Goal: Task Accomplishment & Management: Use online tool/utility

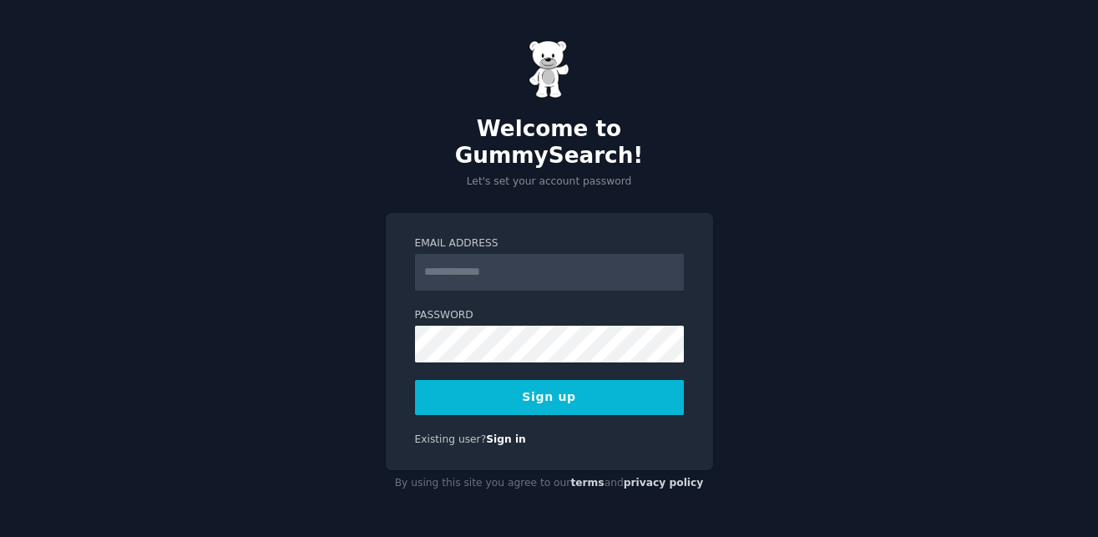
click at [488, 270] on input "Email Address" at bounding box center [549, 272] width 269 height 37
type input "**********"
click at [486, 351] on form "**********" at bounding box center [549, 325] width 269 height 179
click at [562, 380] on button "Sign up" at bounding box center [549, 397] width 269 height 35
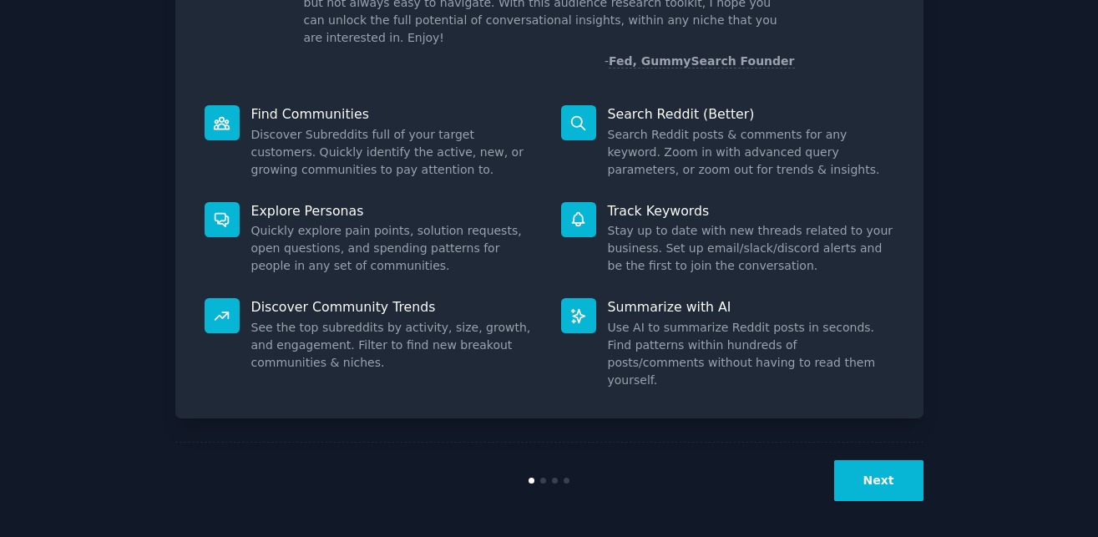
scroll to position [152, 0]
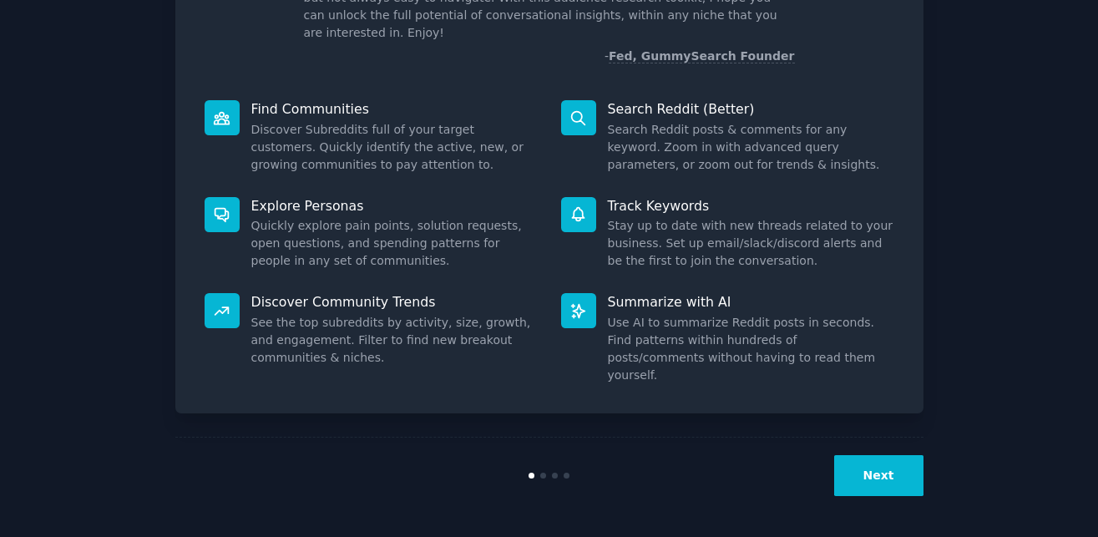
click at [864, 462] on button "Next" at bounding box center [878, 475] width 89 height 41
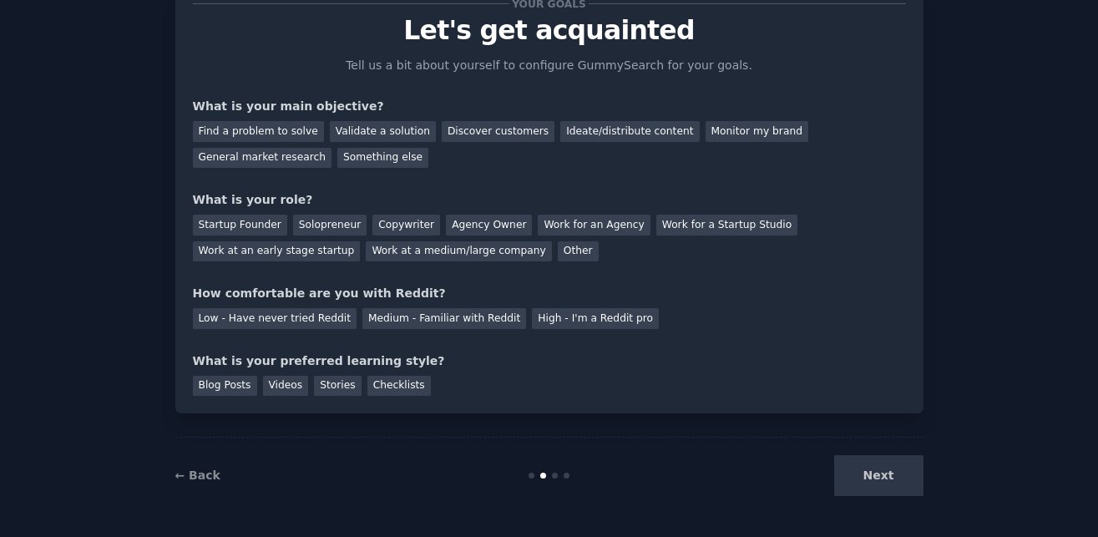
click at [864, 462] on div "Next" at bounding box center [799, 475] width 250 height 41
click at [279, 134] on div "Find a problem to solve" at bounding box center [258, 131] width 131 height 21
click at [286, 235] on div "Startup Founder" at bounding box center [240, 225] width 94 height 21
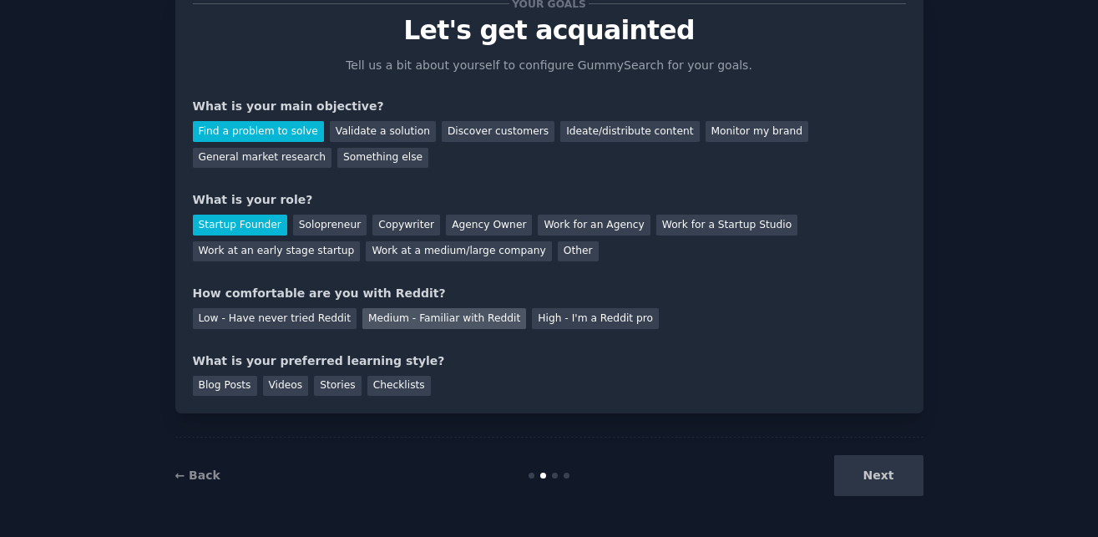
click at [449, 311] on div "Medium - Familiar with Reddit" at bounding box center [444, 318] width 164 height 21
click at [298, 398] on div "Your goals Let's get acquainted Tell us a bit about yourself to configure Gummy…" at bounding box center [549, 200] width 748 height 428
click at [243, 381] on div "Blog Posts" at bounding box center [225, 386] width 64 height 21
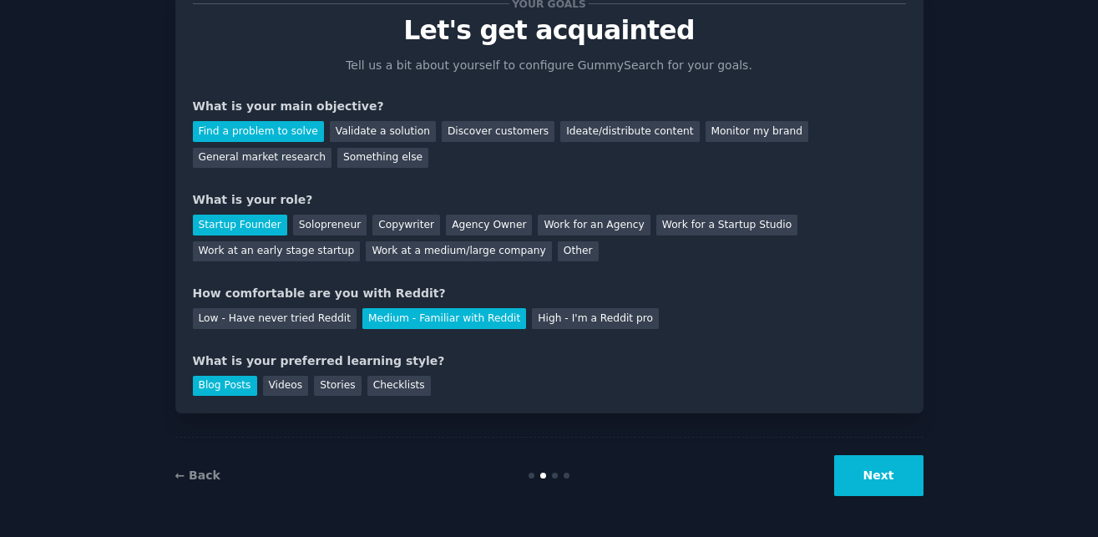
click at [859, 504] on div "← Back Next" at bounding box center [549, 475] width 748 height 77
click at [869, 476] on button "Next" at bounding box center [878, 475] width 89 height 41
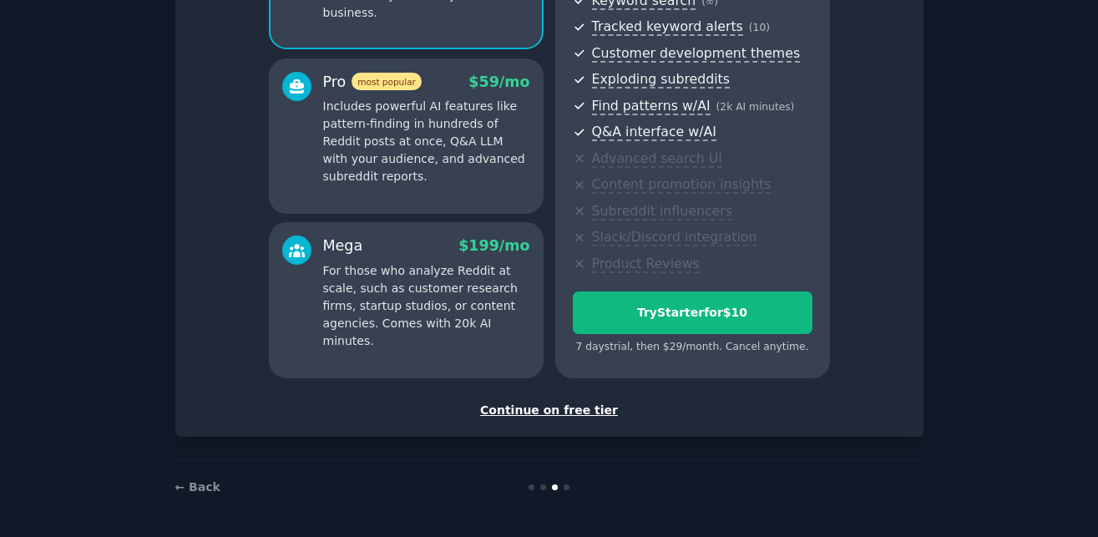
scroll to position [236, 0]
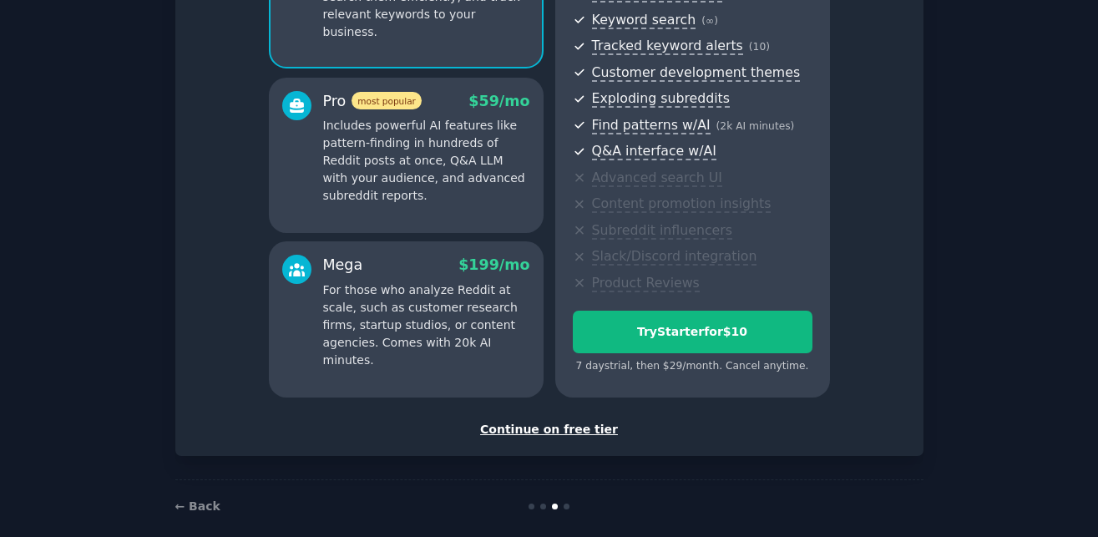
click at [580, 427] on div "Continue on free tier" at bounding box center [549, 430] width 713 height 18
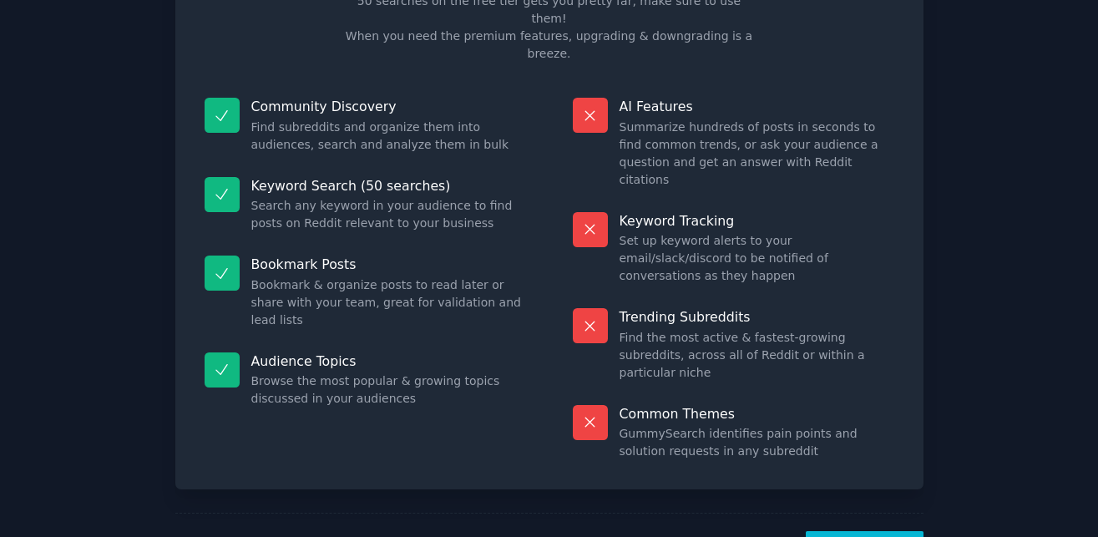
scroll to position [184, 0]
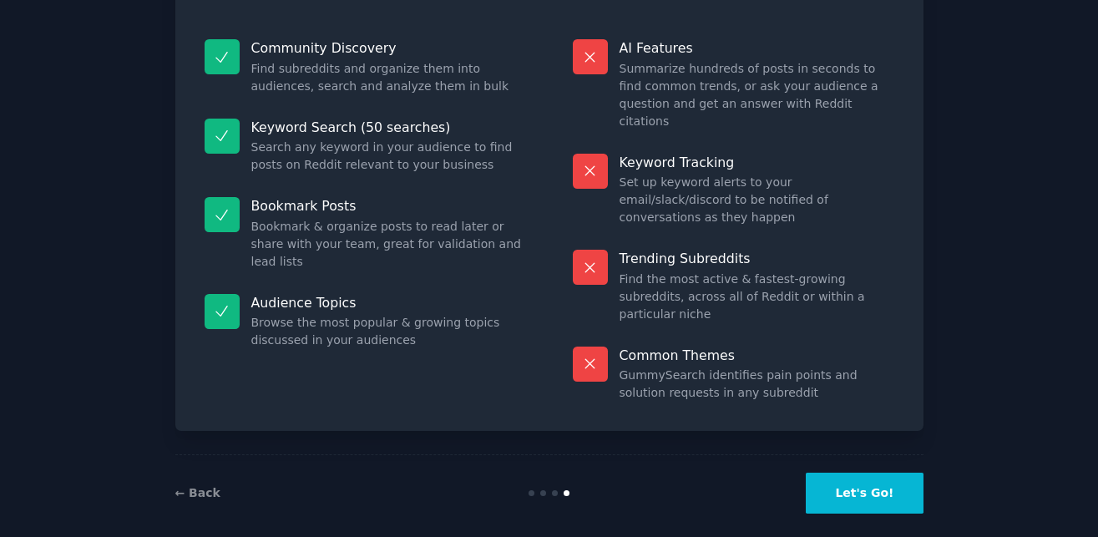
click at [854, 473] on button "Let's Go!" at bounding box center [864, 493] width 117 height 41
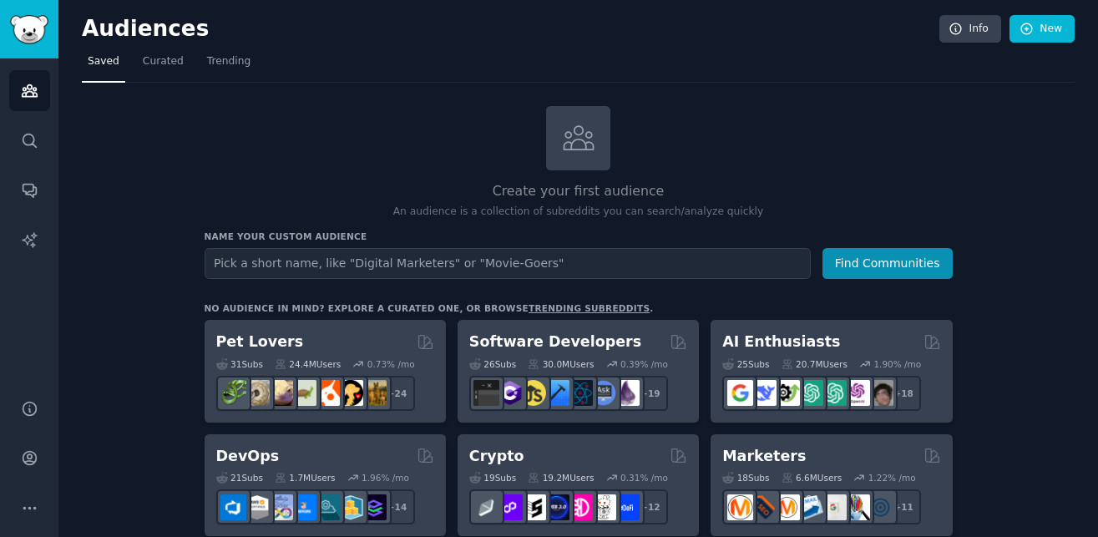
click at [509, 245] on div "Name your custom audience Audience Name Find Communities" at bounding box center [579, 255] width 748 height 48
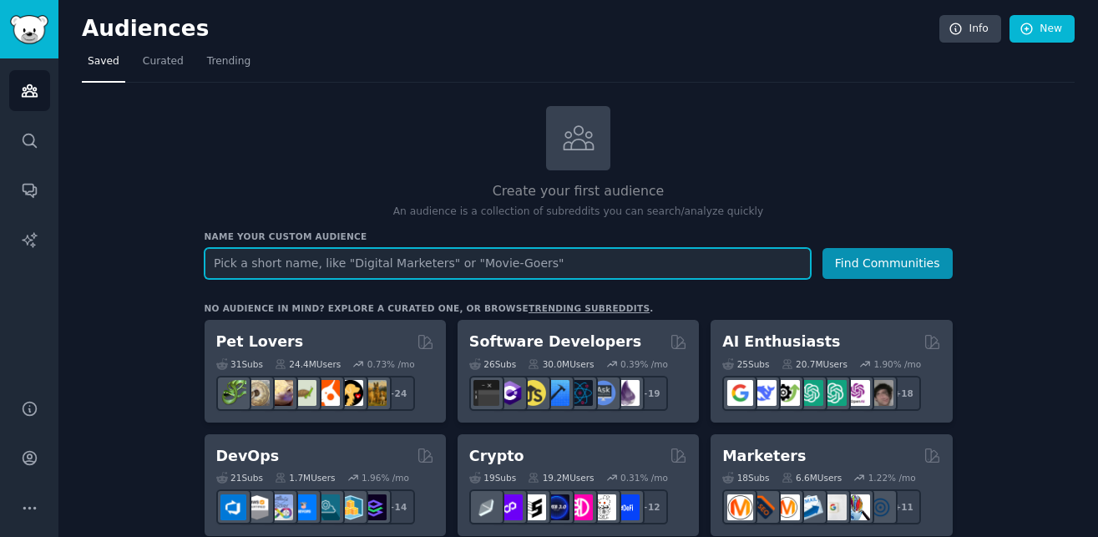
click at [494, 253] on input "text" at bounding box center [508, 263] width 606 height 31
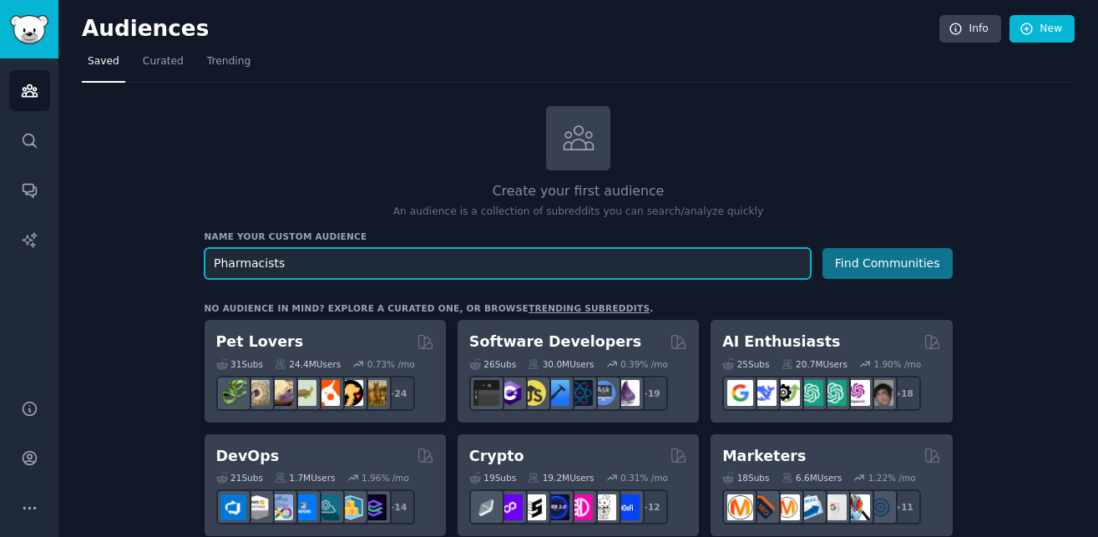
type input "Pharmacists"
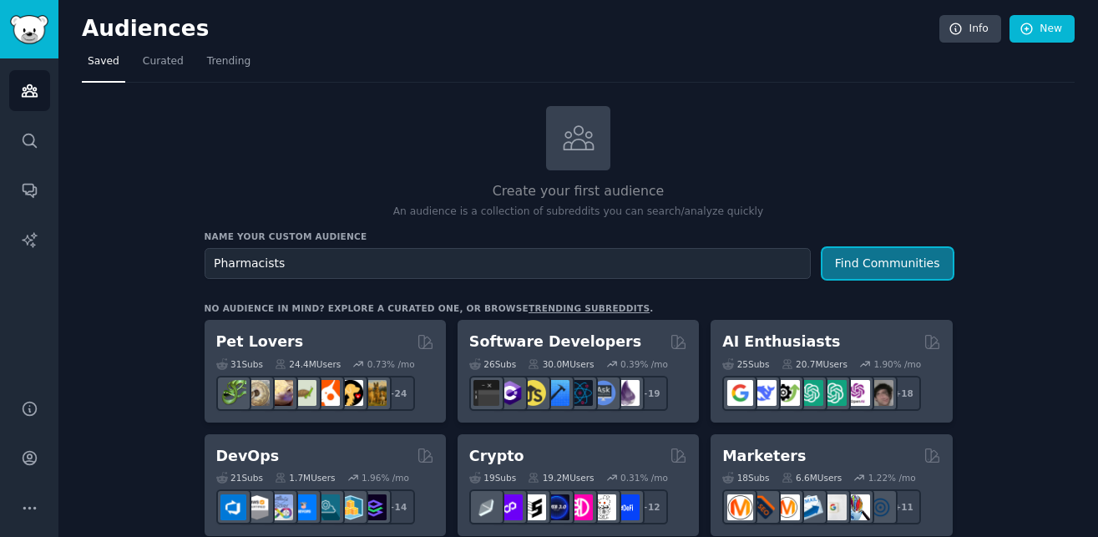
click at [832, 276] on button "Find Communities" at bounding box center [888, 263] width 130 height 31
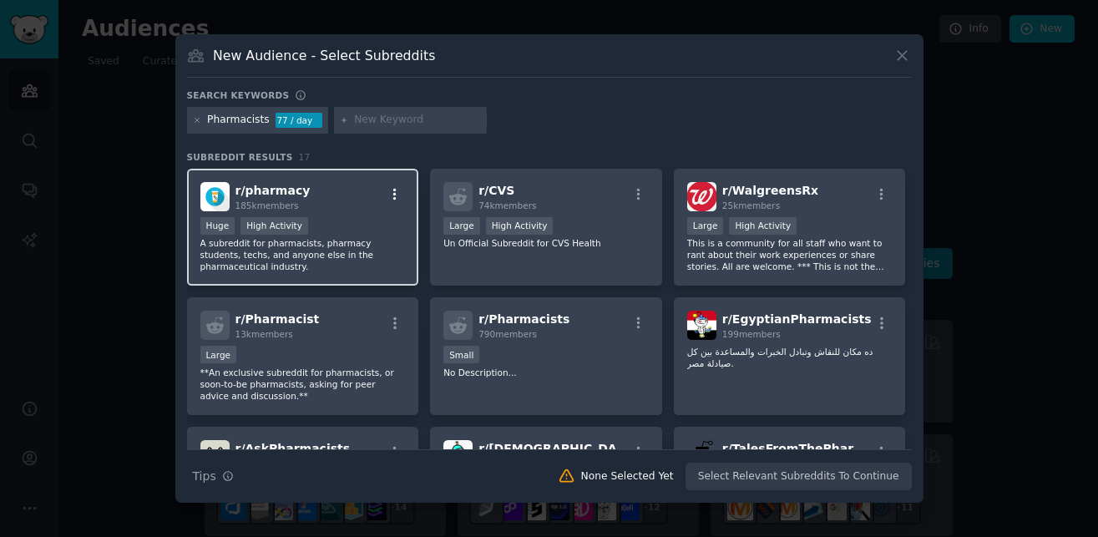
click at [402, 195] on icon "button" at bounding box center [395, 194] width 15 height 15
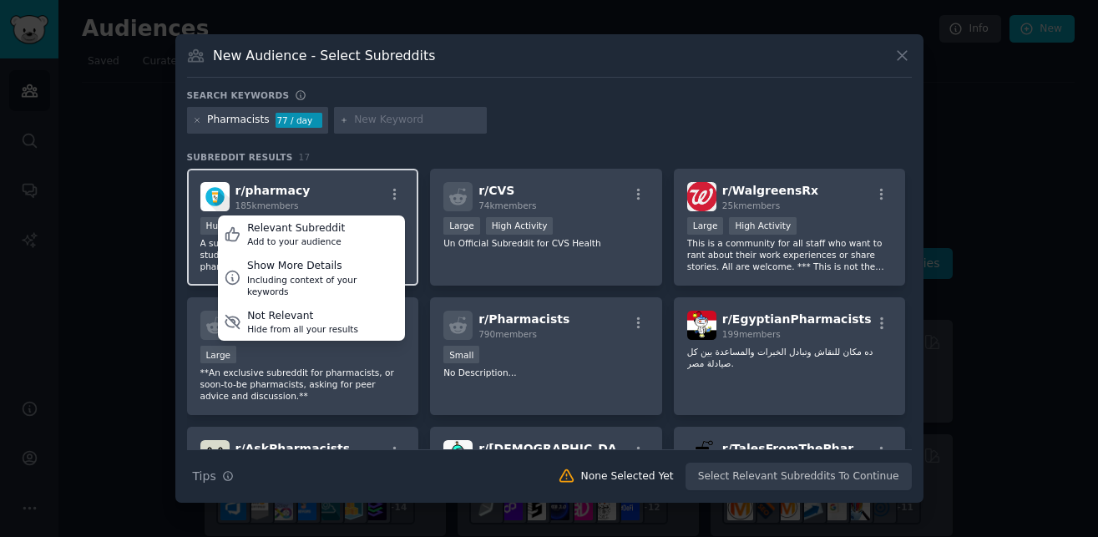
click at [402, 181] on div "r/ pharmacy 185k members Relevant Subreddit Add to your audience Show More Deta…" at bounding box center [303, 228] width 232 height 118
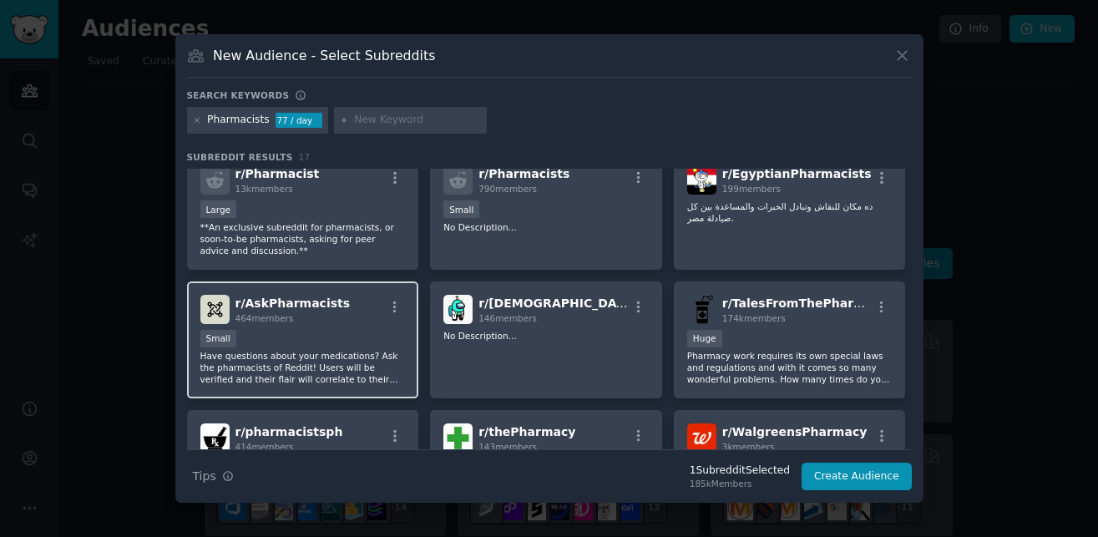
scroll to position [52, 0]
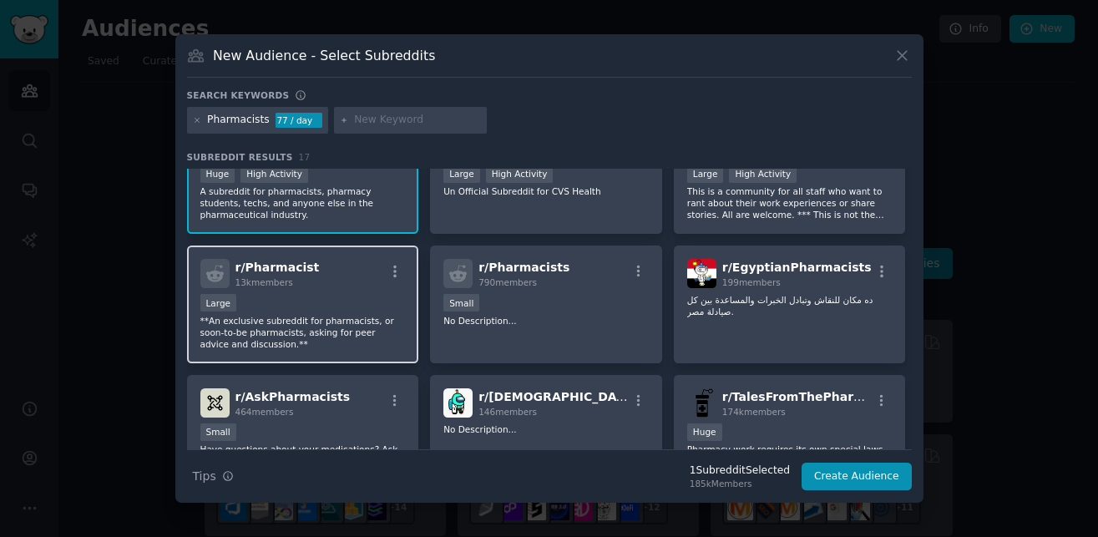
click at [383, 278] on div "r/ Pharmacist 13k members" at bounding box center [302, 273] width 205 height 29
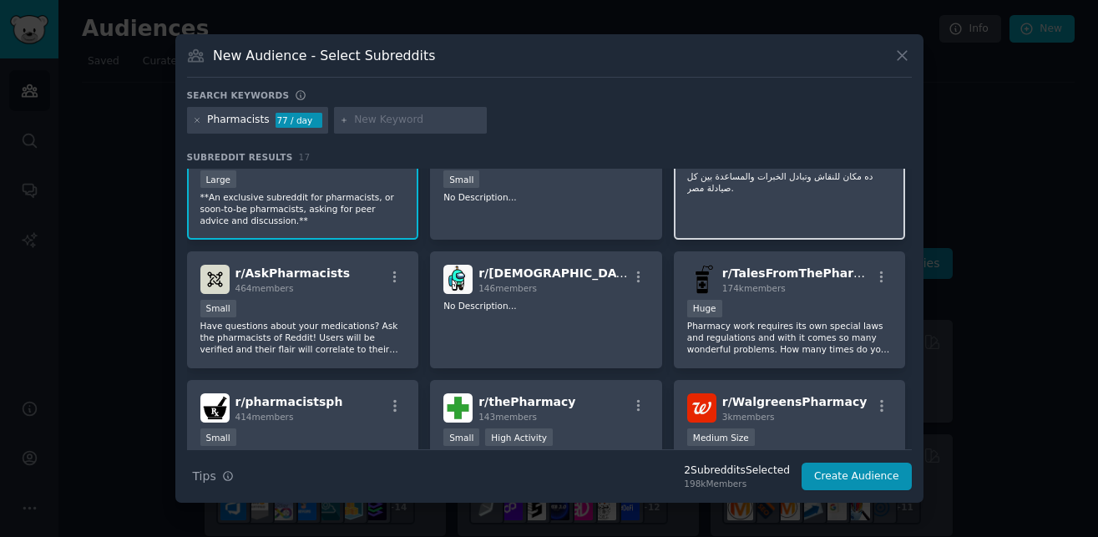
scroll to position [185, 0]
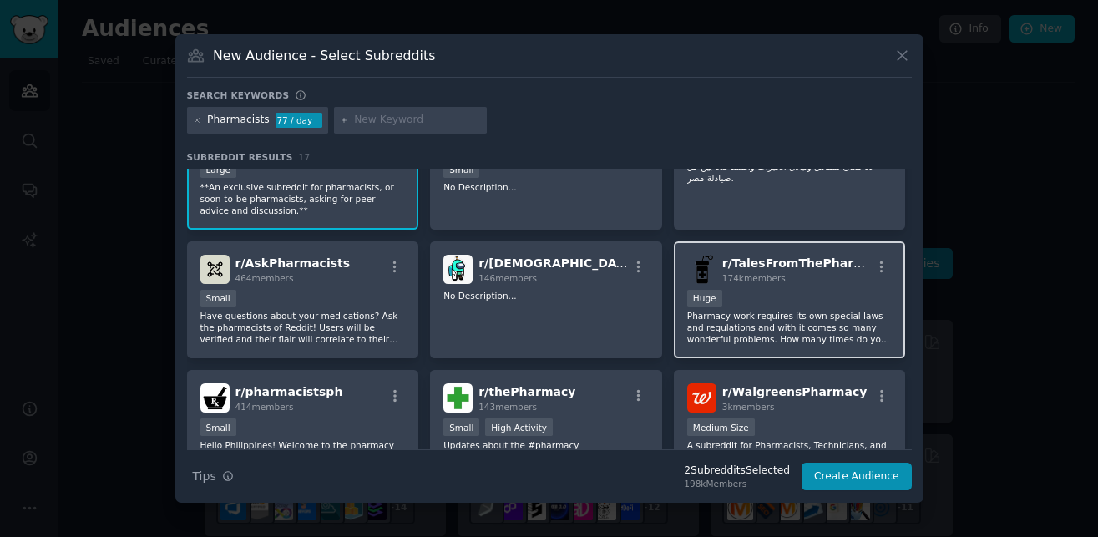
click at [742, 347] on div "r/ TalesFromThePharmacy 174k members Huge Pharmacy work requires its own specia…" at bounding box center [790, 300] width 232 height 118
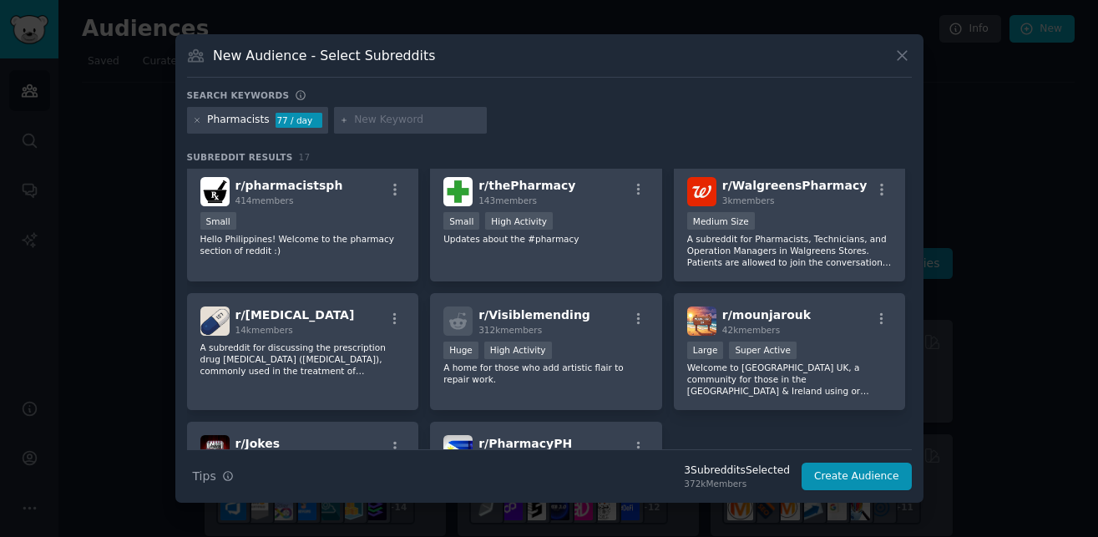
scroll to position [393, 0]
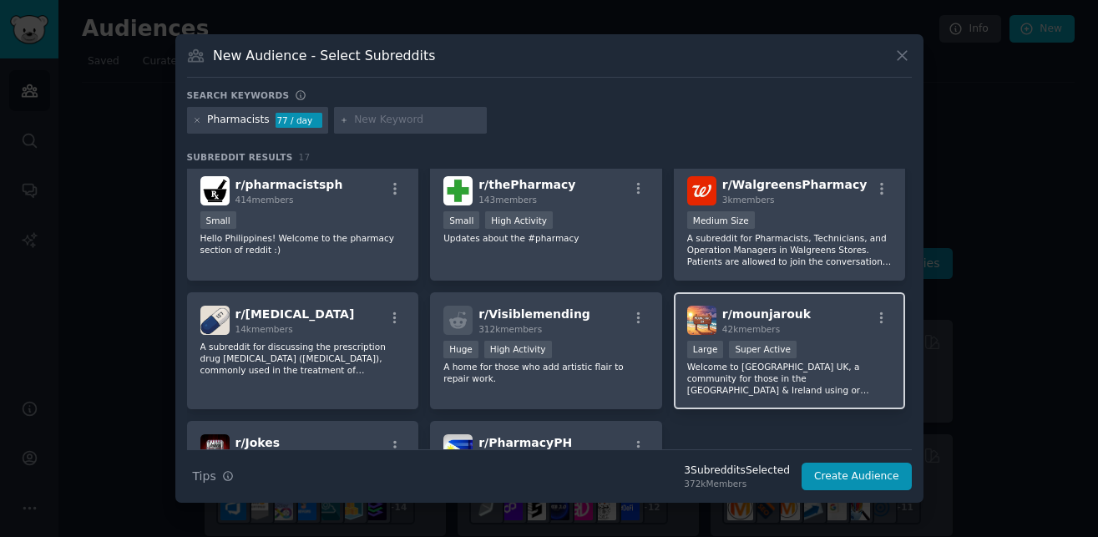
click at [811, 327] on div "r/ [PERSON_NAME] 42k members" at bounding box center [789, 320] width 205 height 29
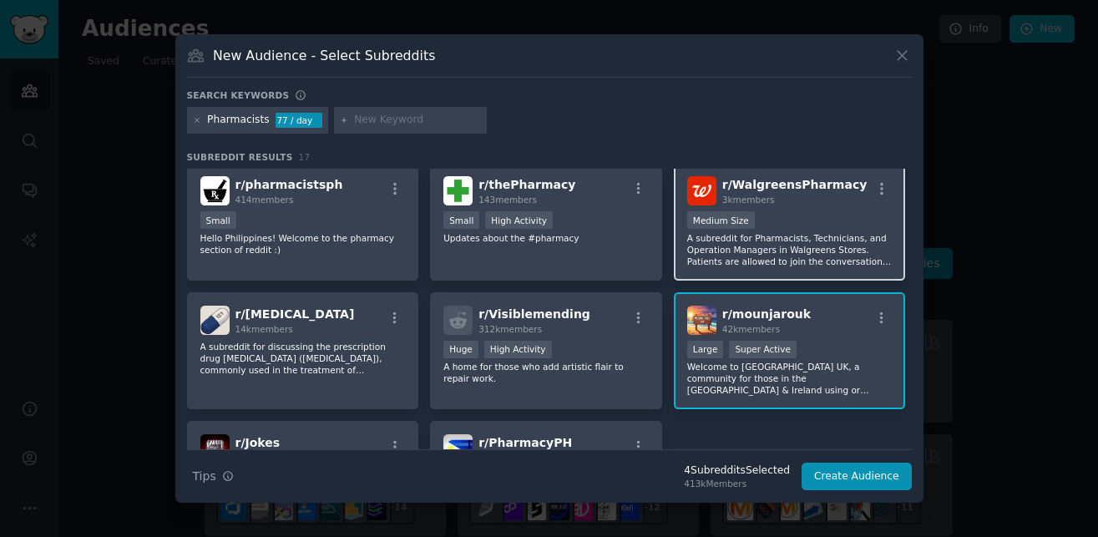
click at [838, 235] on p "A subreddit for Pharmacists, Technicians, and Operation Managers in Walgreens S…" at bounding box center [789, 249] width 205 height 35
click at [856, 354] on div ">= 95th percentile for submissions / day Large Super Active" at bounding box center [789, 351] width 205 height 21
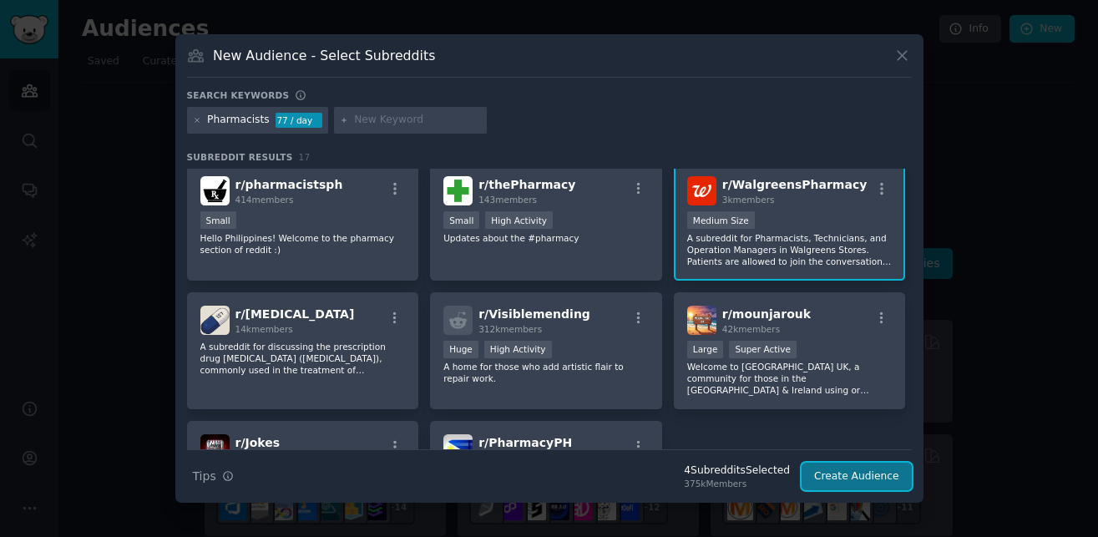
click at [881, 483] on button "Create Audience" at bounding box center [857, 477] width 110 height 28
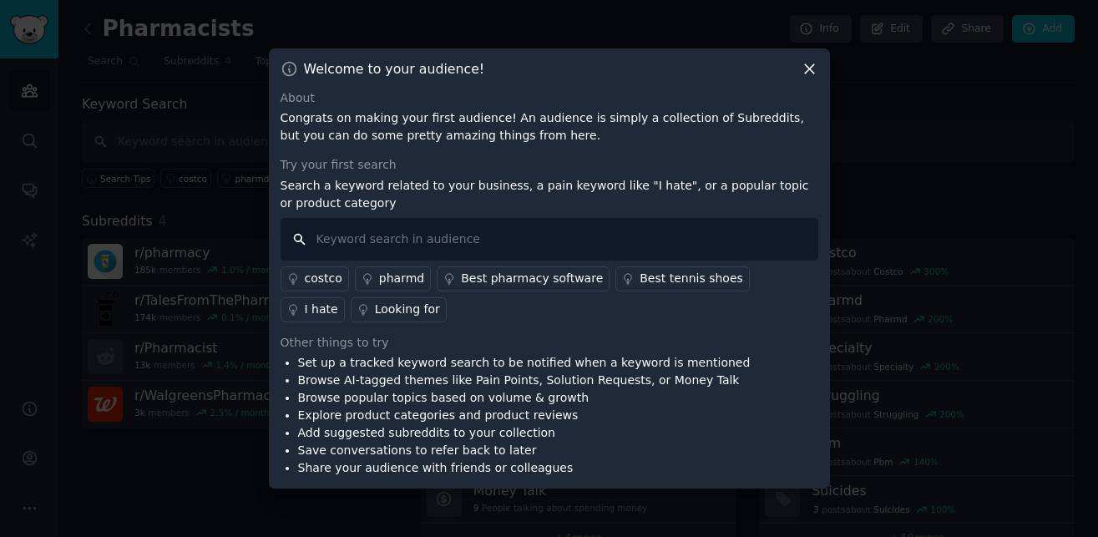
click at [567, 237] on input "text" at bounding box center [550, 239] width 538 height 43
type input "I wish"
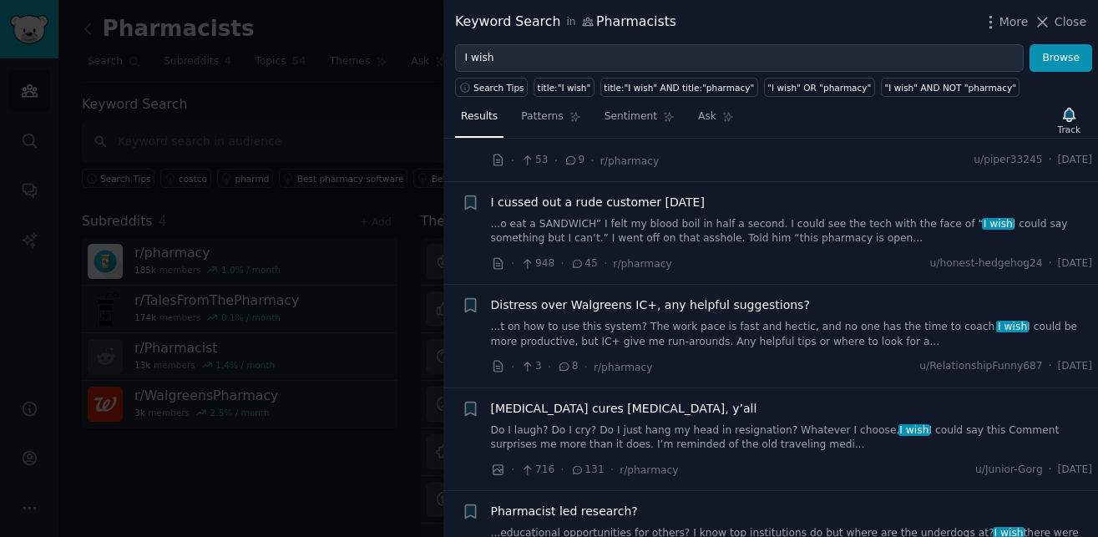
scroll to position [875, 0]
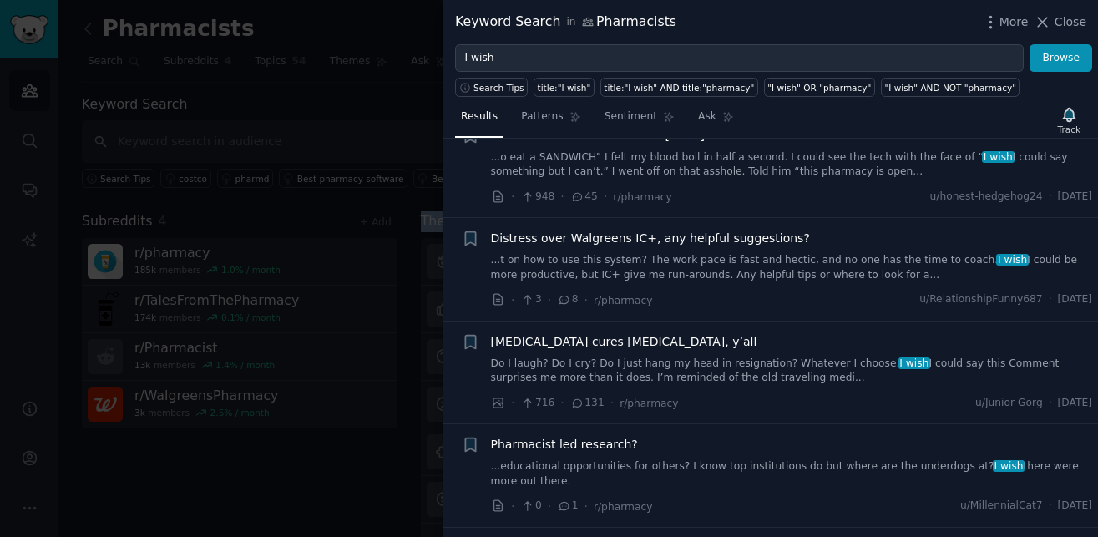
drag, startPoint x: 327, startPoint y: 519, endPoint x: 316, endPoint y: 542, distance: 25.8
click at [316, 536] on div "Keyword Search in Pharmacists More Close I wish Browse Search Tips title:"I wis…" at bounding box center [549, 268] width 1098 height 537
click at [1057, 26] on span "Close" at bounding box center [1071, 22] width 32 height 18
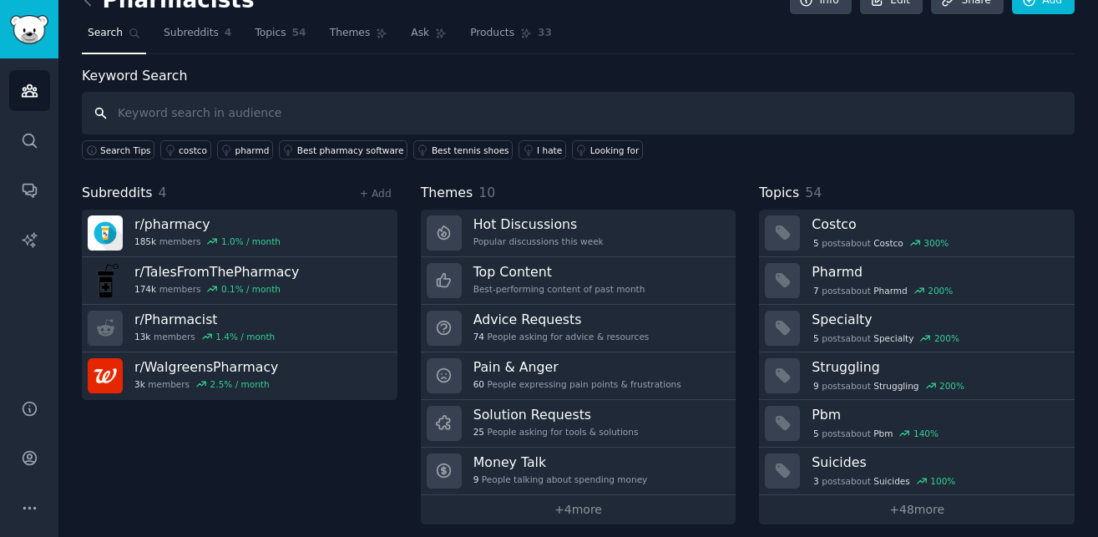
scroll to position [39, 0]
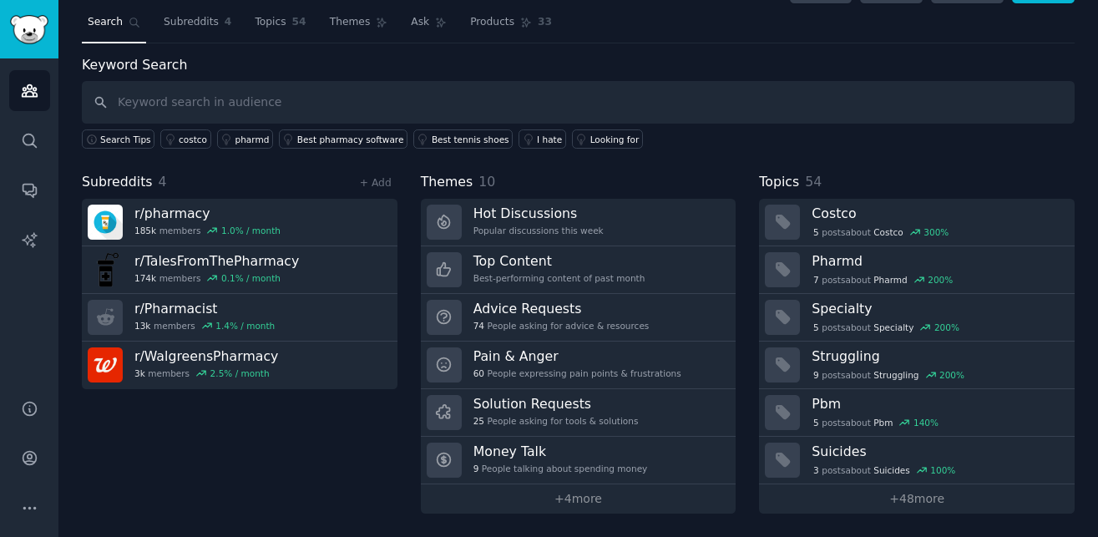
click at [980, 125] on div "Search Tips costco pharmd Best pharmacy software Best tennis shoes I hate Looki…" at bounding box center [578, 136] width 993 height 25
click at [693, 57] on div "Keyword Search Search Tips costco pharmd Best pharmacy software Best tennis sho…" at bounding box center [578, 102] width 993 height 94
click at [685, 65] on div "Keyword Search Search Tips costco pharmd Best pharmacy software Best tennis sho…" at bounding box center [578, 102] width 993 height 94
click at [663, 84] on input "text" at bounding box center [578, 102] width 993 height 43
type input "Drug expiry"
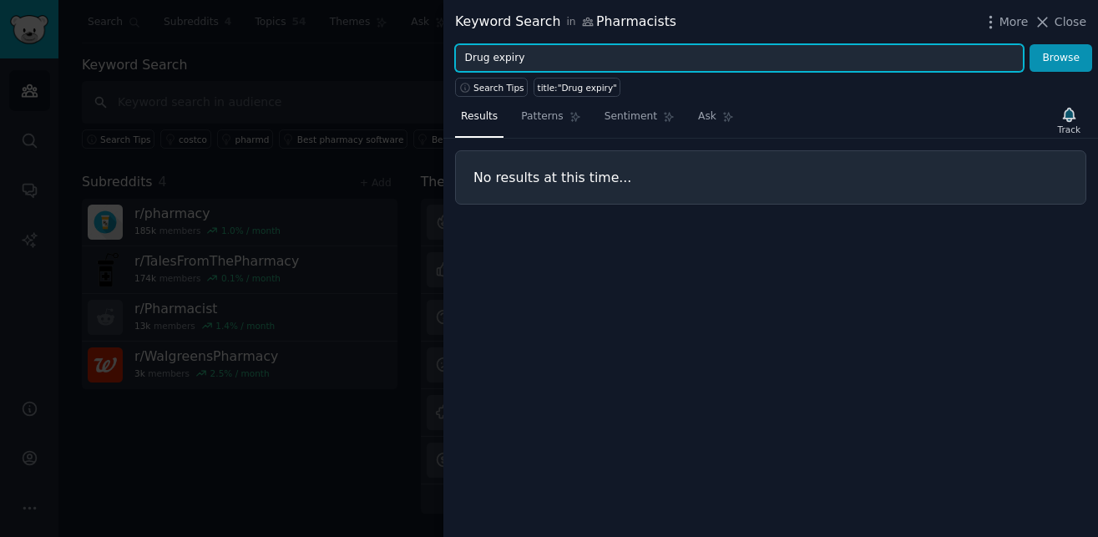
click at [538, 59] on input "Drug expiry" at bounding box center [739, 58] width 569 height 28
click at [492, 50] on input "Drug expiry" at bounding box center [739, 58] width 569 height 28
type input "expiry"
click at [1030, 44] on button "Browse" at bounding box center [1061, 58] width 63 height 28
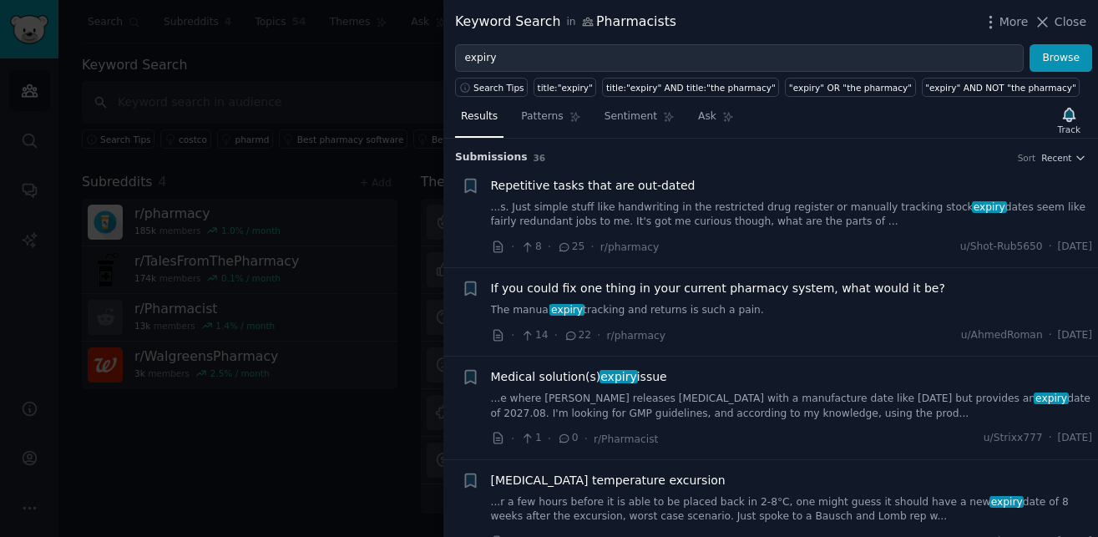
click at [758, 219] on link "...s. Just simple stuff like handwriting in the restricted drug register or man…" at bounding box center [792, 214] width 602 height 29
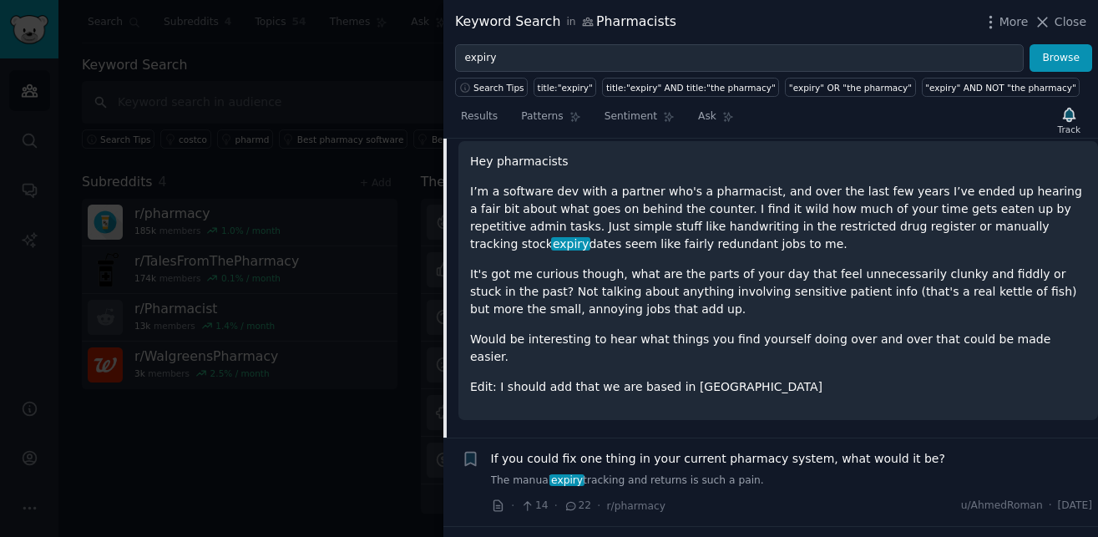
scroll to position [147, 0]
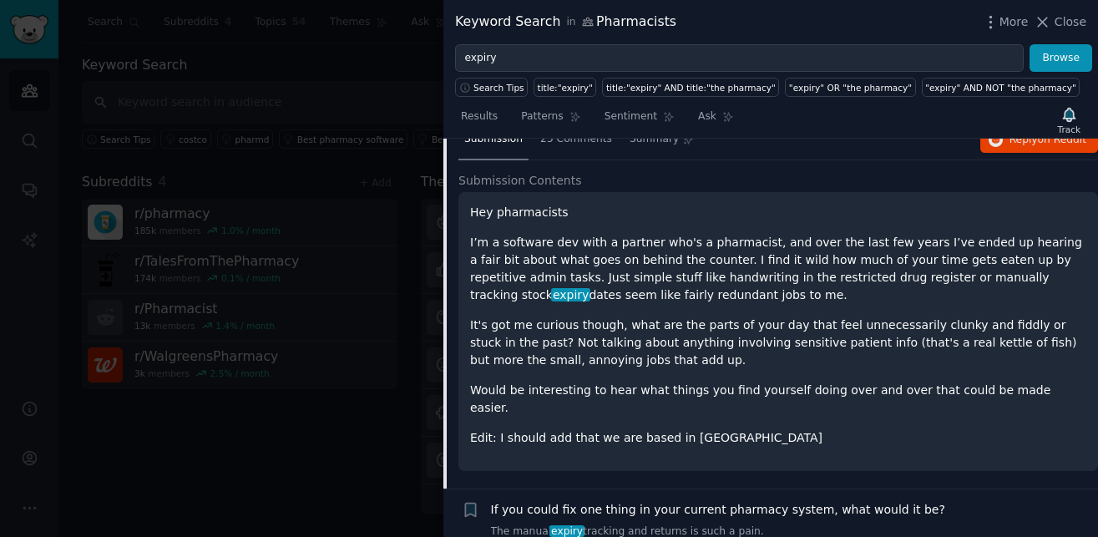
click at [699, 272] on p "I’m a software dev with a partner who's a pharmacist, and over the last few yea…" at bounding box center [778, 269] width 616 height 70
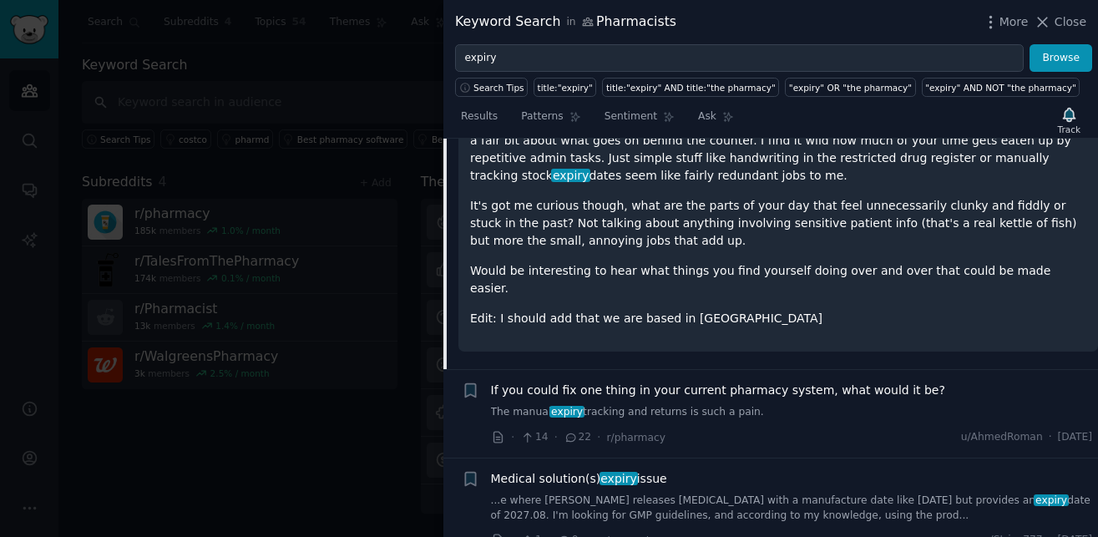
scroll to position [267, 0]
click at [727, 344] on div "Hey pharmacists I’m a software dev with a partner who's a pharmacist, and over …" at bounding box center [779, 211] width 640 height 279
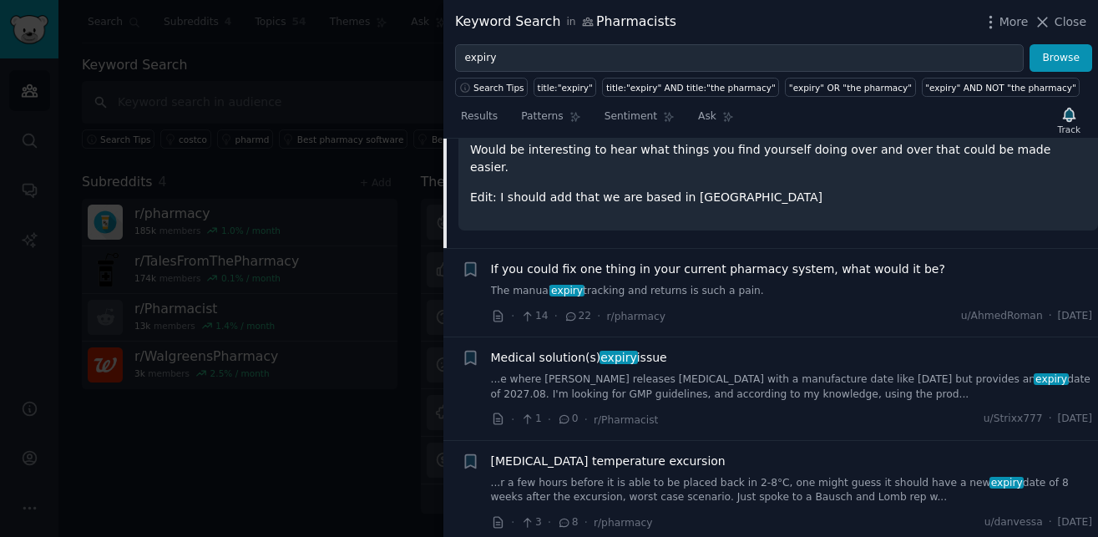
click at [807, 294] on link "The manual expiry tracking and returns is such a pain." at bounding box center [792, 291] width 602 height 15
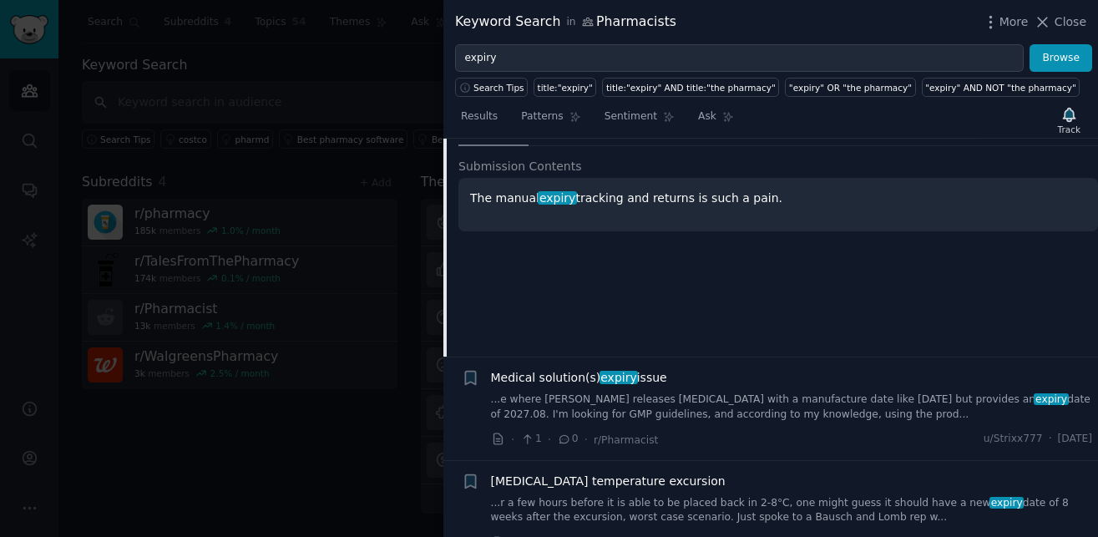
scroll to position [370, 0]
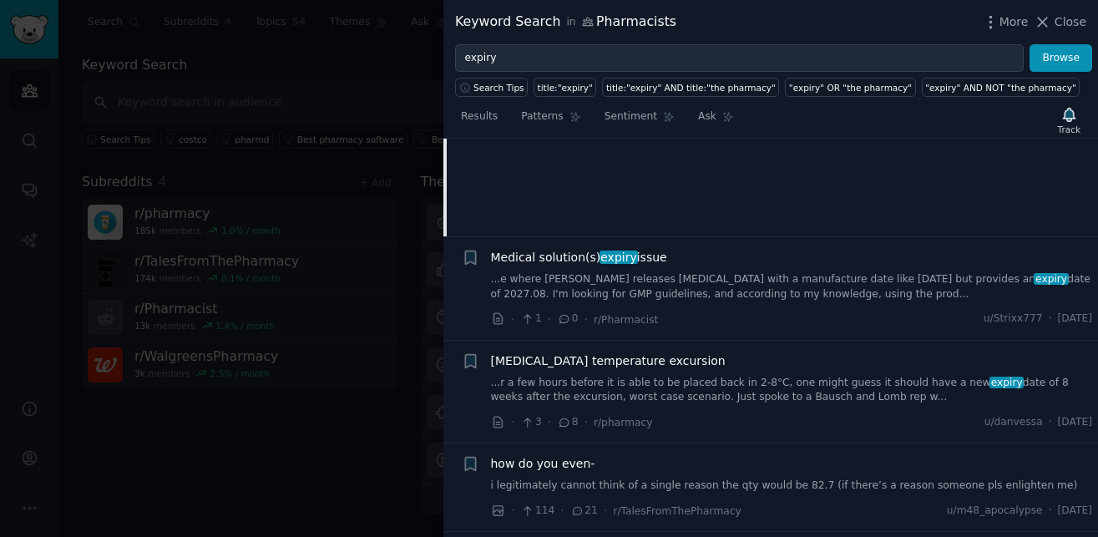
click at [706, 288] on link "...e where [PERSON_NAME] releases [MEDICAL_DATA] with a manufacture date like […" at bounding box center [792, 286] width 602 height 29
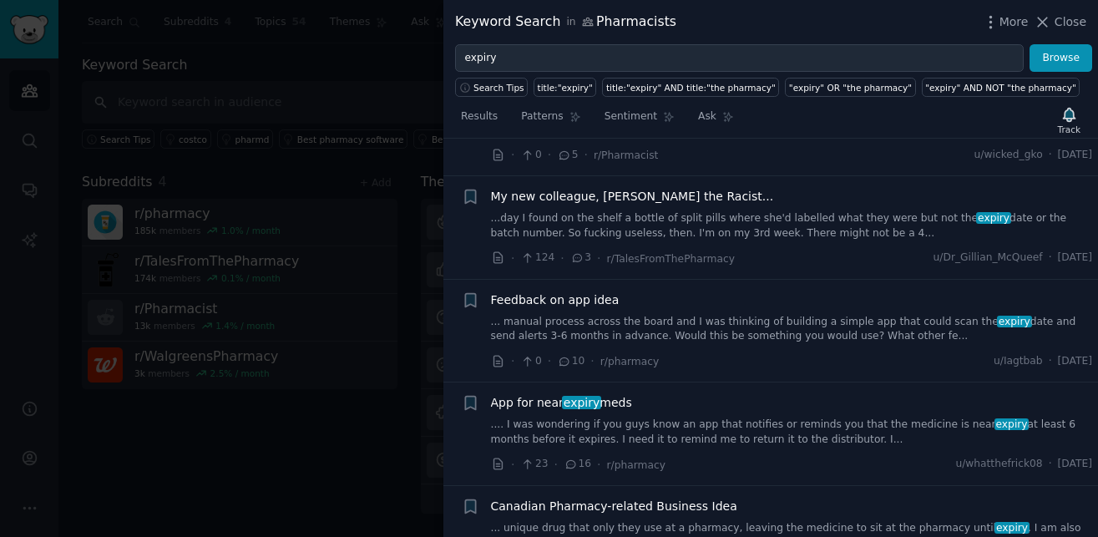
scroll to position [1782, 0]
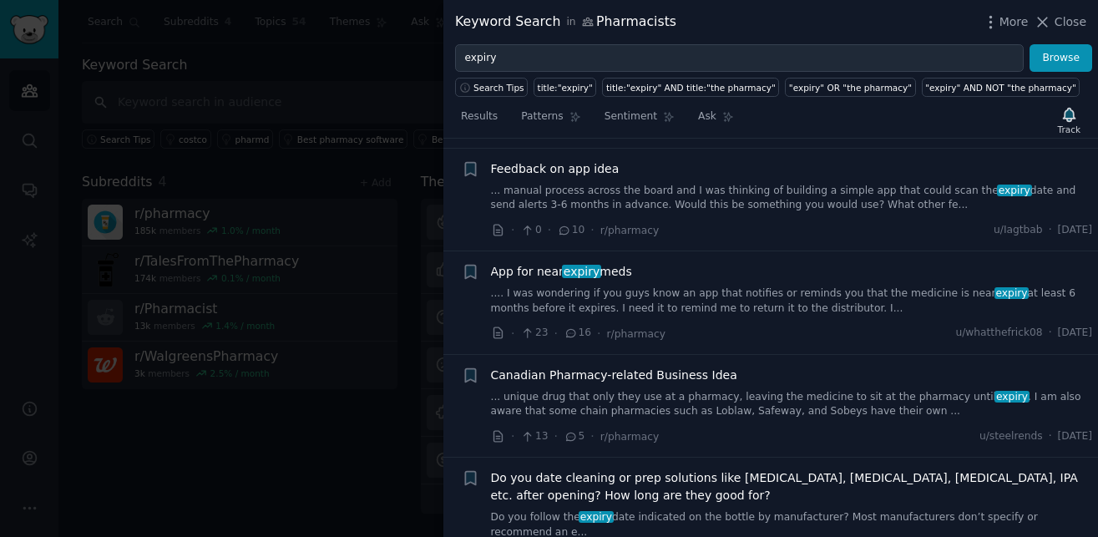
click at [855, 292] on link ".... I was wondering if you guys know an app that notifies or reminds you that …" at bounding box center [792, 300] width 602 height 29
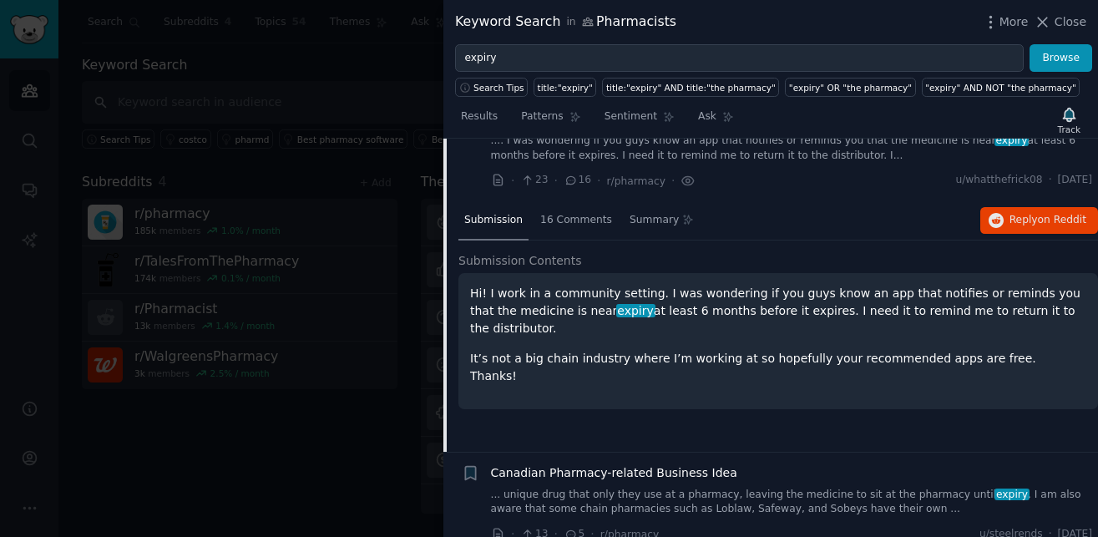
scroll to position [1621, 0]
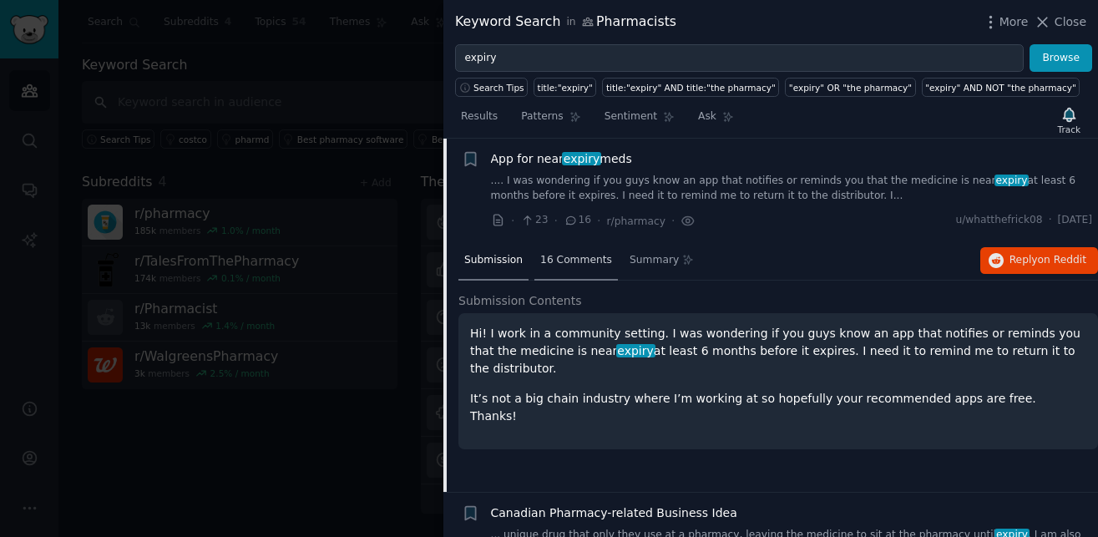
click at [603, 275] on div "16 Comments" at bounding box center [577, 261] width 84 height 40
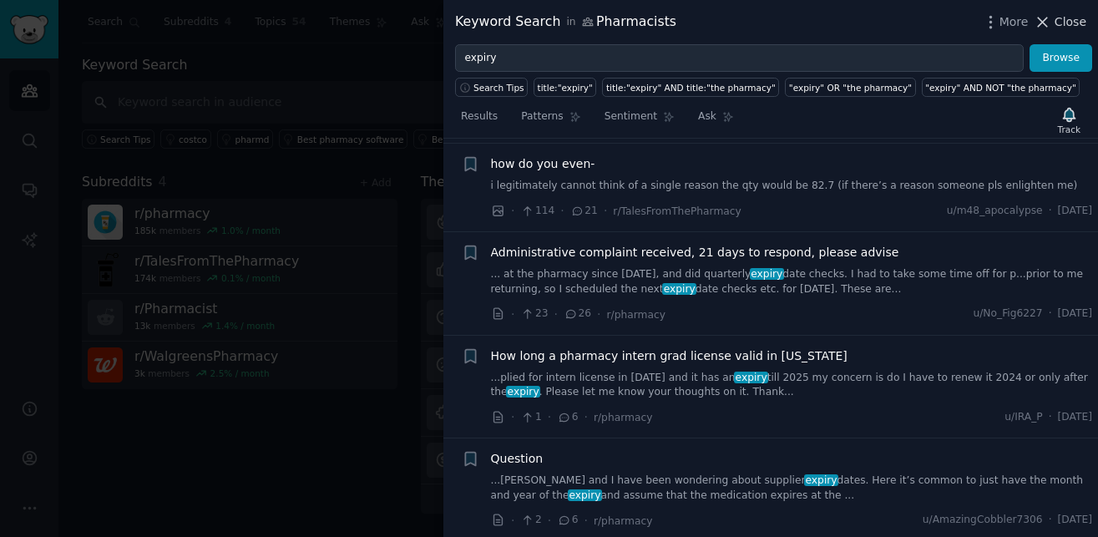
scroll to position [418, 0]
click at [1061, 20] on span "Close" at bounding box center [1071, 22] width 32 height 18
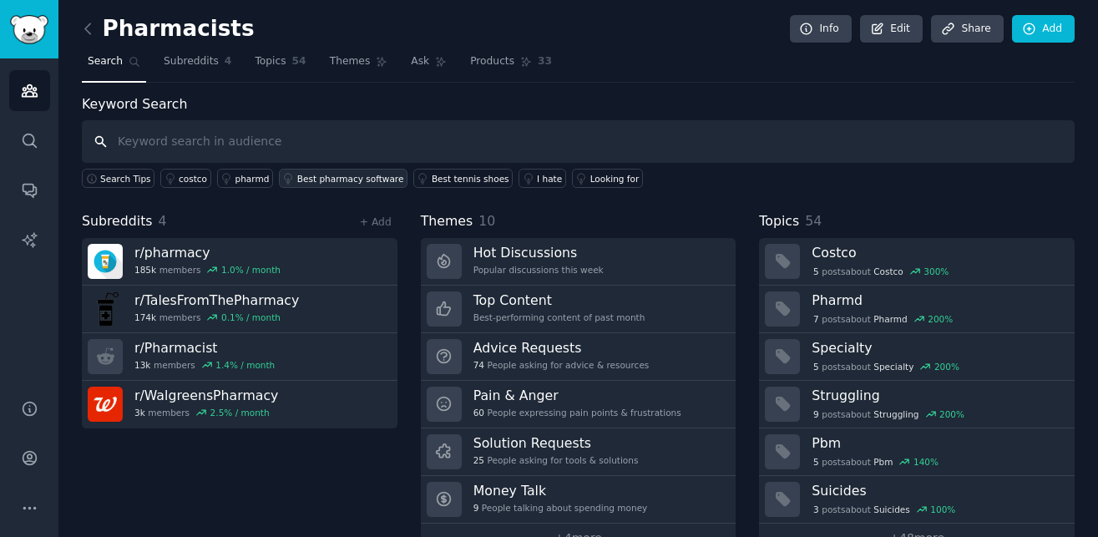
scroll to position [39, 0]
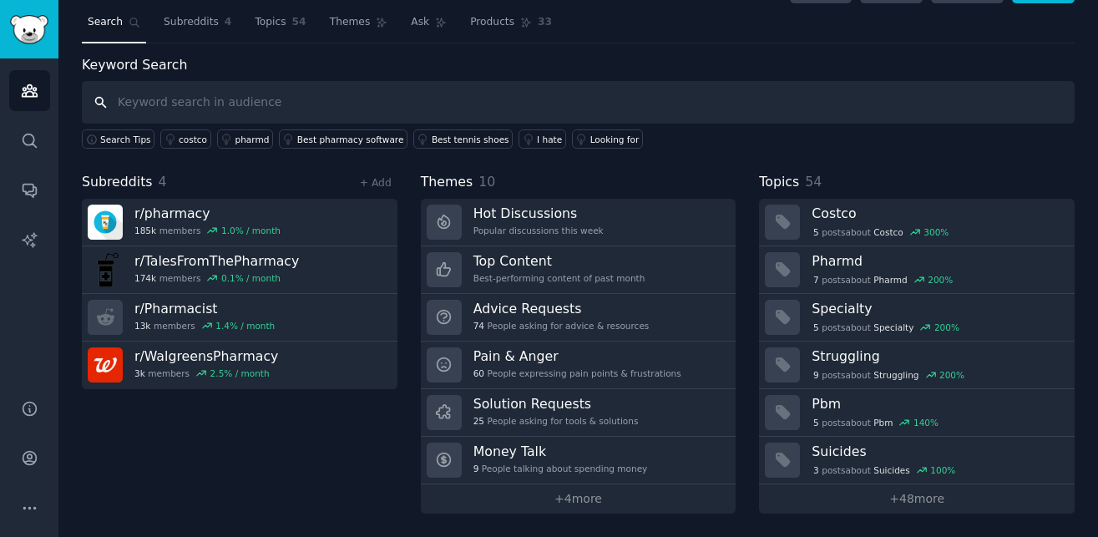
click at [511, 91] on input "text" at bounding box center [578, 102] width 993 height 43
click at [475, 105] on input "text" at bounding box center [578, 102] width 993 height 43
